Goal: Information Seeking & Learning: Stay updated

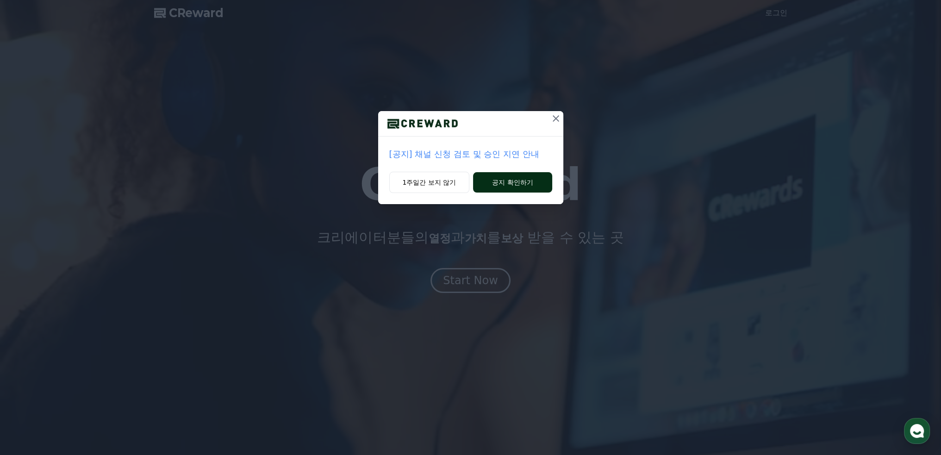
click at [514, 182] on button "공지 확인하기" at bounding box center [512, 182] width 79 height 20
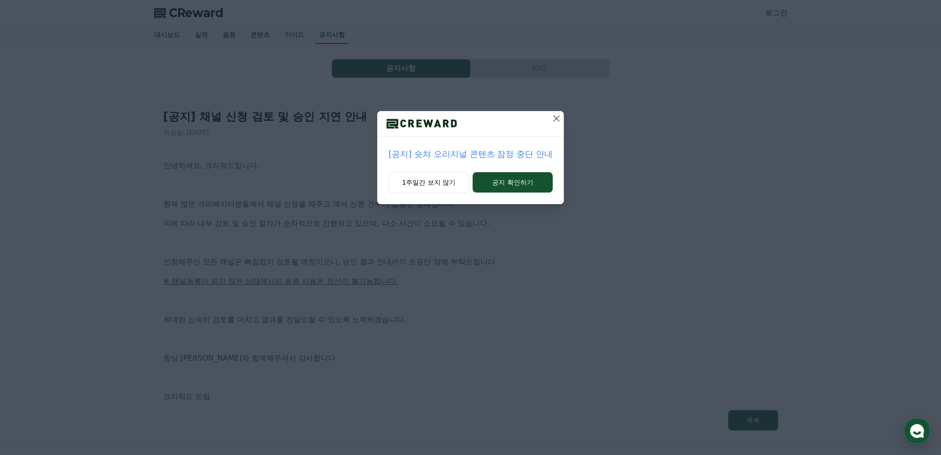
drag, startPoint x: 507, startPoint y: 181, endPoint x: 453, endPoint y: 160, distance: 57.9
click at [453, 160] on div "[공지] 숏챠 오리지널 콘텐츠 잠정 중단 안내 1주일간 보지 않기 공지 확인하기" at bounding box center [470, 157] width 186 height 93
click at [438, 175] on button "1주일간 보지 않기" at bounding box center [428, 182] width 81 height 21
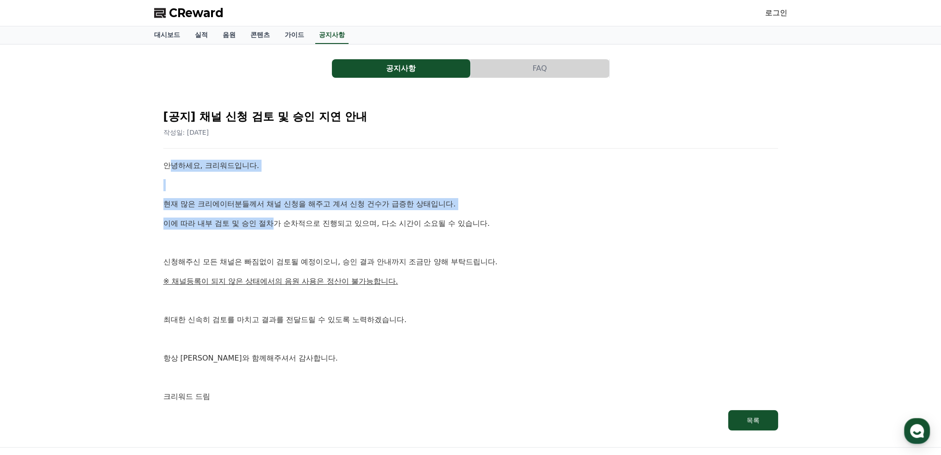
drag, startPoint x: 170, startPoint y: 169, endPoint x: 311, endPoint y: 212, distance: 147.1
click at [279, 212] on div "안녕하세요, 크리워드입니다. 현재 많은 크리에이터분들께서 채널 신청을 해주고 계셔 신청 건수가 급증한 상태입니다. 이에 따라 내부 검토 및 승…" at bounding box center [470, 281] width 615 height 243
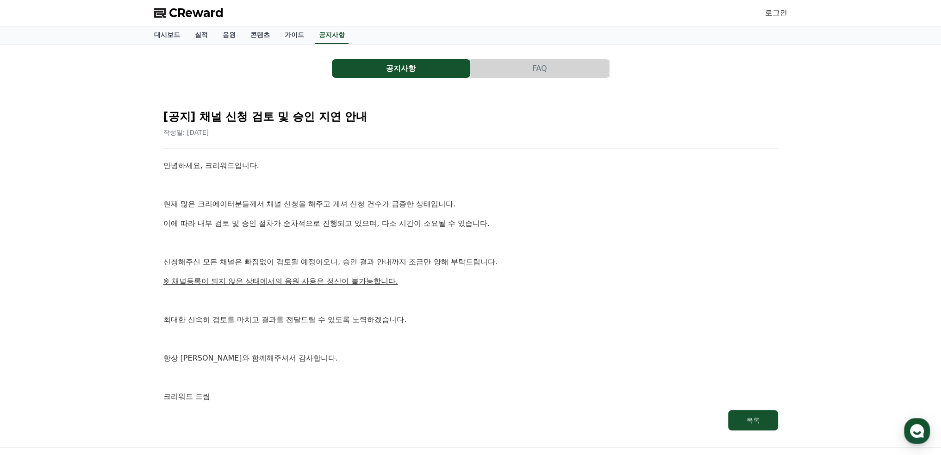
click at [318, 211] on div "안녕하세요, 크리워드입니다. 현재 많은 크리에이터분들께서 채널 신청을 해주고 계셔 신청 건수가 급증한 상태입니다. 이에 따라 내부 검토 및 승…" at bounding box center [470, 281] width 615 height 243
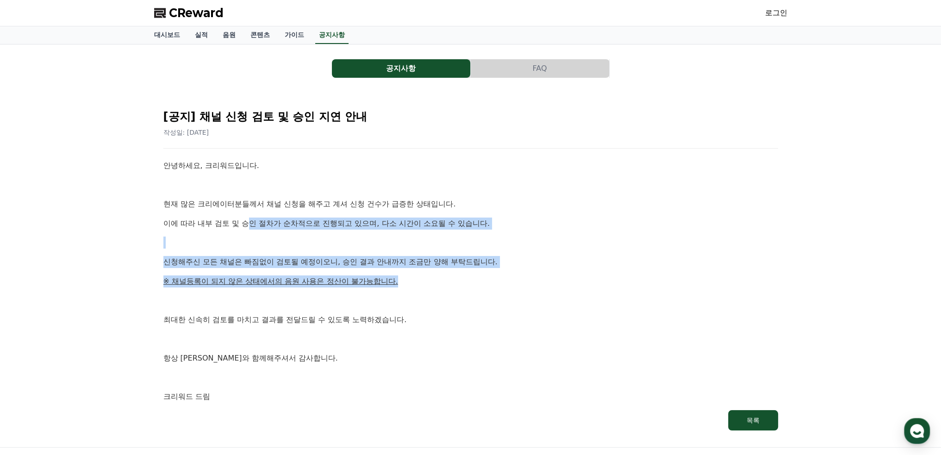
drag, startPoint x: 293, startPoint y: 222, endPoint x: 436, endPoint y: 276, distance: 153.6
click at [434, 276] on div "안녕하세요, 크리워드입니다. 현재 많은 크리에이터분들께서 채널 신청을 해주고 계셔 신청 건수가 급증한 상태입니다. 이에 따라 내부 검토 및 승…" at bounding box center [470, 281] width 615 height 243
click at [437, 277] on p "※ 채널등록이 되지 않은 상태에서의 음원 사용은 정산이 불가능합니다." at bounding box center [470, 282] width 615 height 12
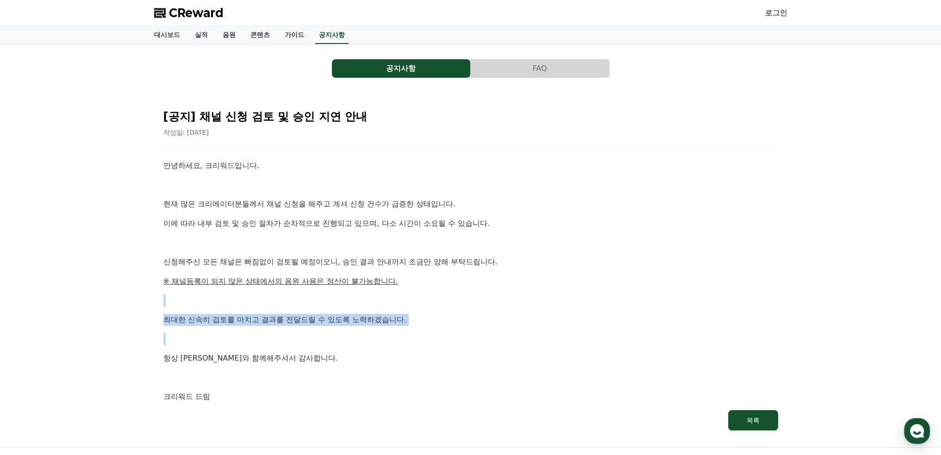
drag, startPoint x: 425, startPoint y: 270, endPoint x: 410, endPoint y: 329, distance: 60.6
click at [410, 329] on div "안녕하세요, 크리워드입니다. 현재 많은 크리에이터분들께서 채널 신청을 해주고 계셔 신청 건수가 급증한 상태입니다. 이에 따라 내부 검토 및 승…" at bounding box center [470, 281] width 615 height 243
click at [408, 329] on div "안녕하세요, 크리워드입니다. 현재 많은 크리에이터분들께서 채널 신청을 해주고 계셔 신청 건수가 급증한 상태입니다. 이에 따라 내부 검토 및 승…" at bounding box center [470, 281] width 615 height 243
click at [318, 361] on p "항상 크리워드와 함께해주셔서 감사합니다." at bounding box center [470, 358] width 615 height 12
